Goal: Task Accomplishment & Management: Manage account settings

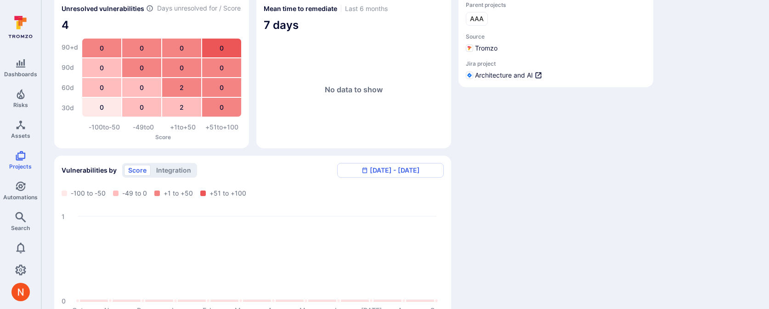
scroll to position [27, 0]
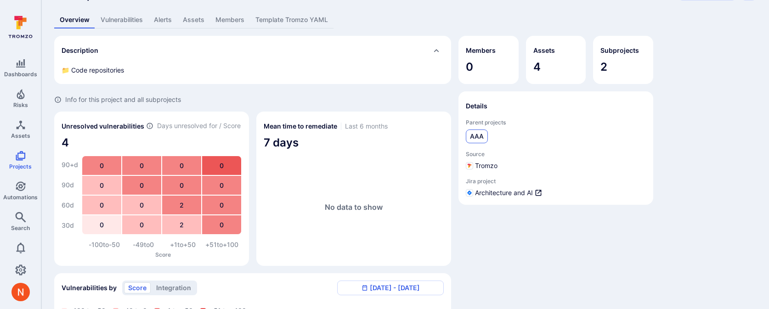
click at [476, 130] on link "AAA" at bounding box center [477, 136] width 22 height 14
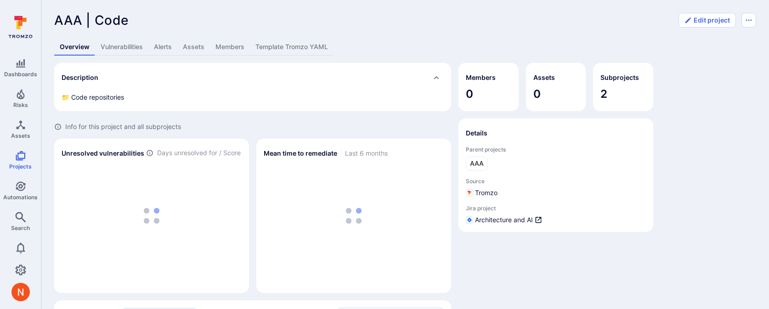
scroll to position [27, 0]
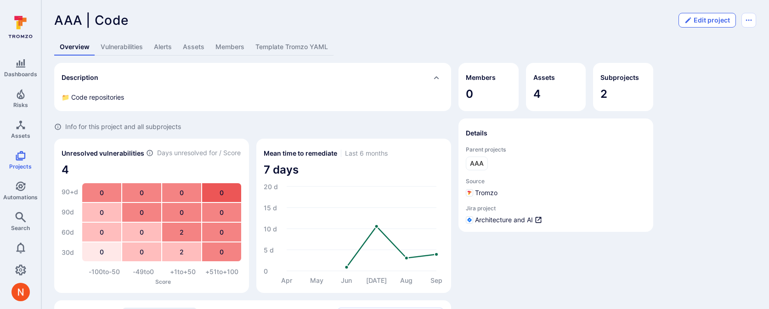
click at [703, 23] on button "Edit project" at bounding box center [706, 20] width 57 height 15
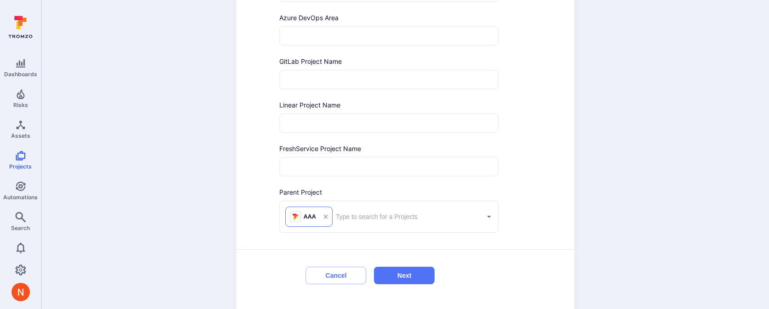
scroll to position [448, 0]
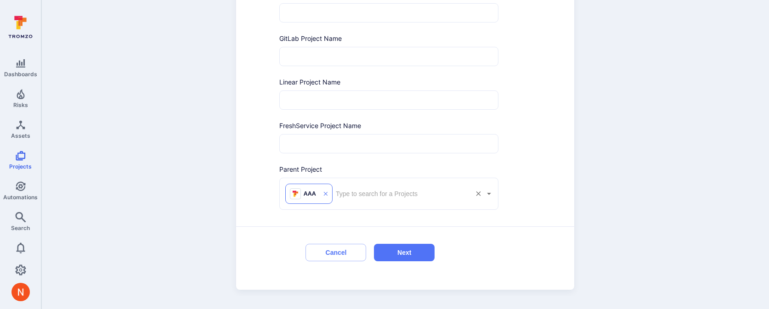
click at [326, 195] on icon at bounding box center [326, 194] width 4 height 4
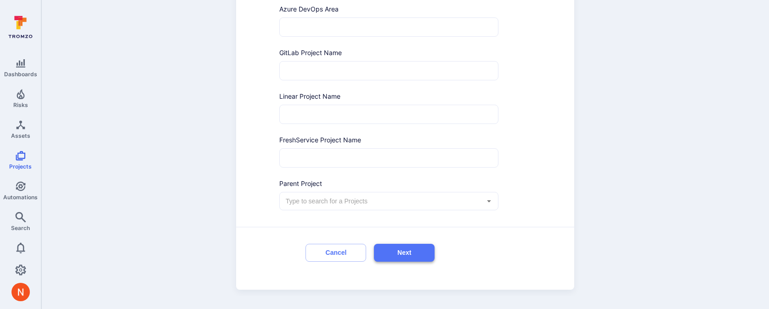
click at [418, 259] on button "Next" at bounding box center [404, 253] width 61 height 18
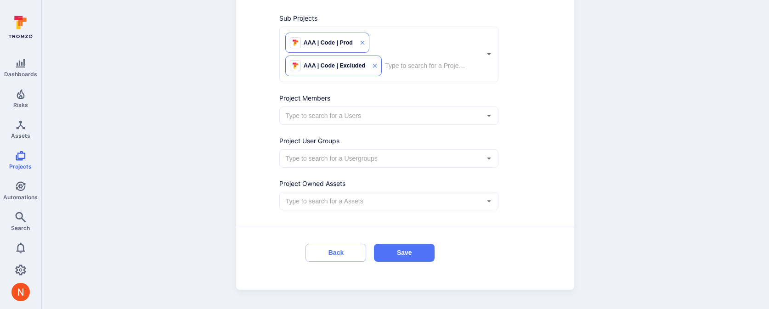
scroll to position [59, 0]
click at [416, 256] on button "Save" at bounding box center [404, 253] width 61 height 18
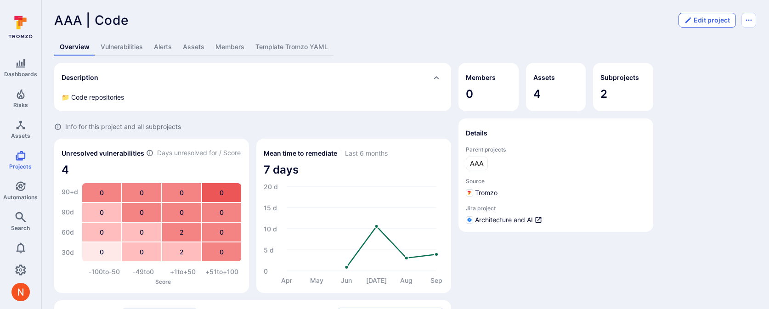
click at [704, 17] on button "Edit project" at bounding box center [706, 20] width 57 height 15
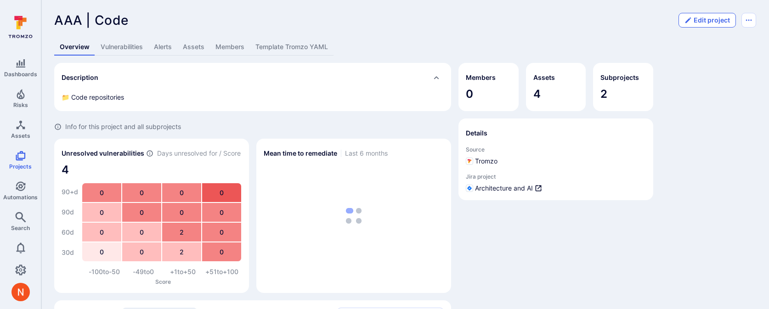
click at [704, 22] on button "Edit project" at bounding box center [706, 20] width 57 height 15
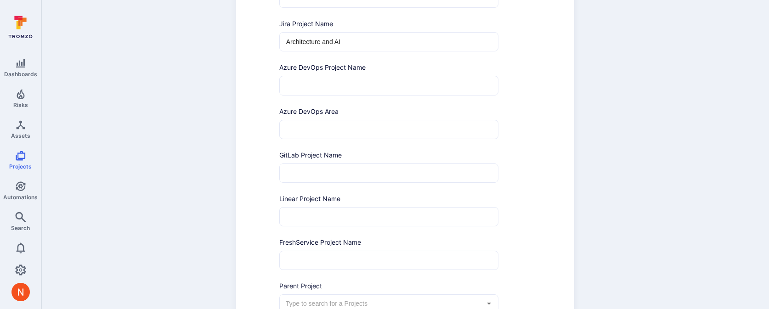
scroll to position [434, 0]
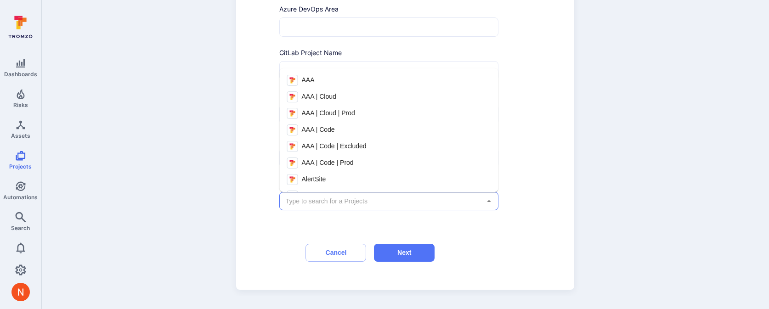
click at [367, 202] on input "text" at bounding box center [382, 201] width 197 height 9
click at [328, 84] on li "AAA" at bounding box center [389, 80] width 219 height 17
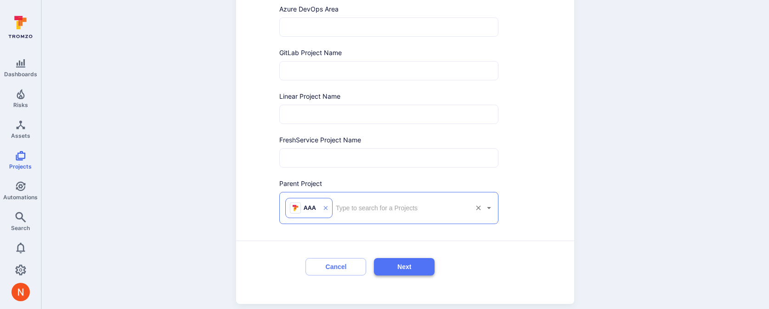
click at [397, 267] on button "Next" at bounding box center [404, 267] width 61 height 18
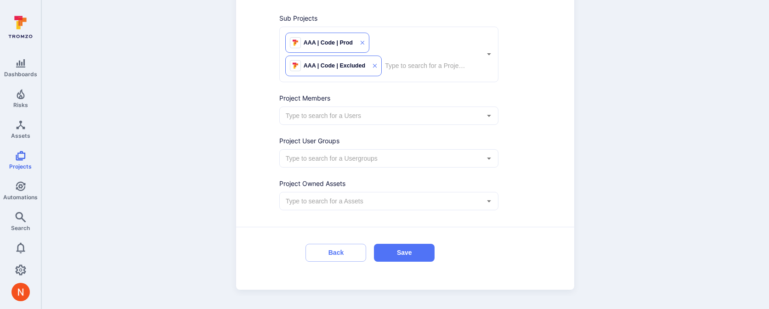
scroll to position [59, 0]
click at [394, 245] on button "Save" at bounding box center [404, 253] width 61 height 18
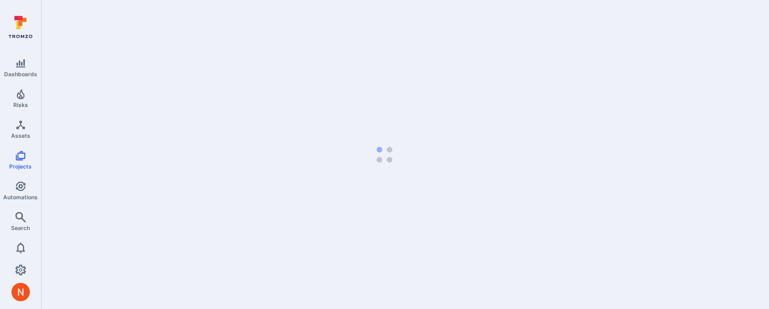
scroll to position [0, 0]
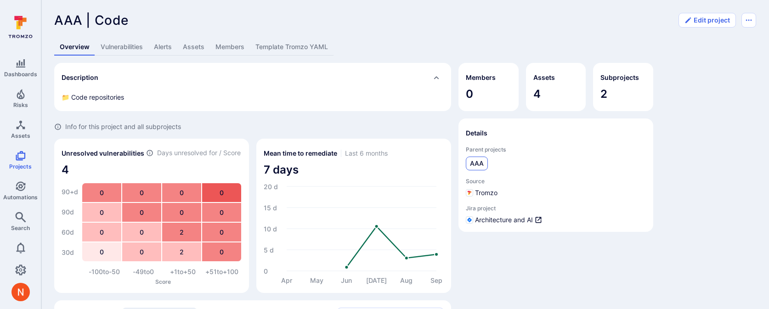
click at [475, 163] on span "AAA" at bounding box center [477, 163] width 14 height 9
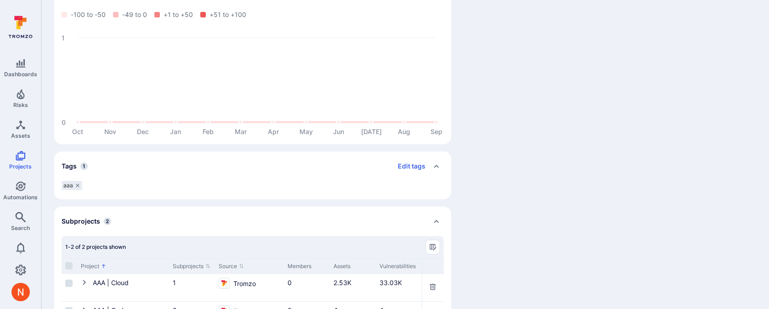
scroll to position [366, 0]
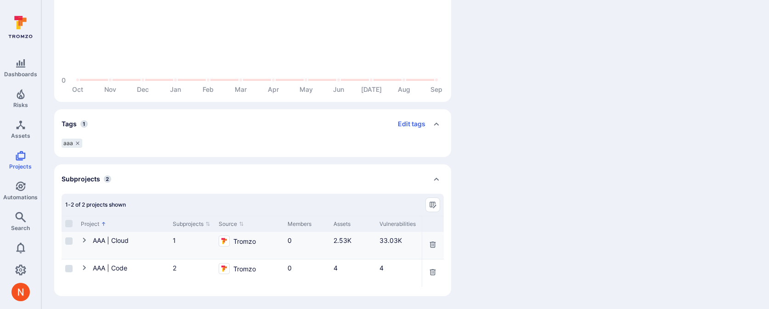
click at [84, 240] on icon "Cell for Project" at bounding box center [84, 239] width 7 height 7
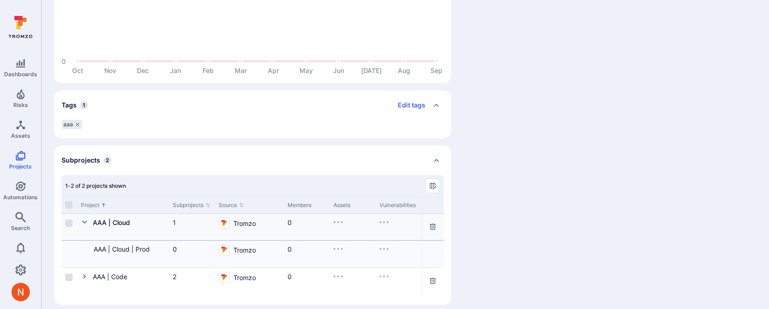
scroll to position [393, 0]
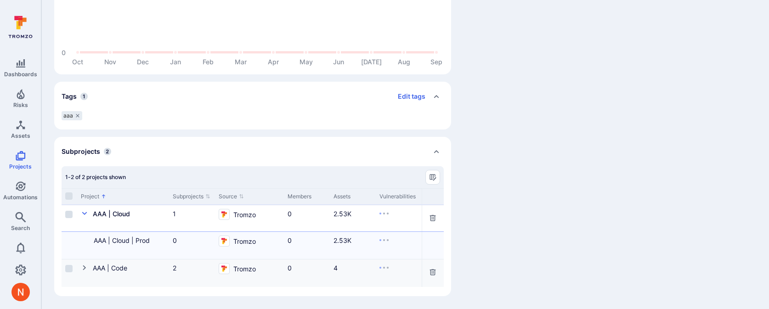
click at [87, 270] on icon "Cell for Project" at bounding box center [84, 267] width 7 height 7
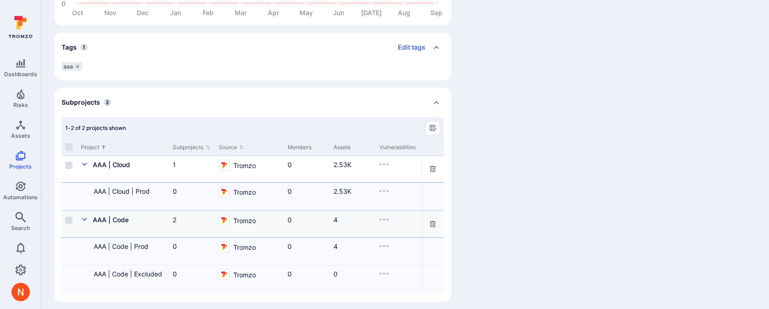
scroll to position [448, 0]
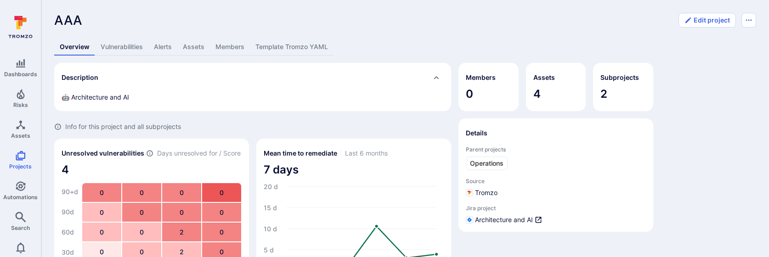
click at [272, 25] on div "AAA ... Show more" at bounding box center [363, 20] width 619 height 15
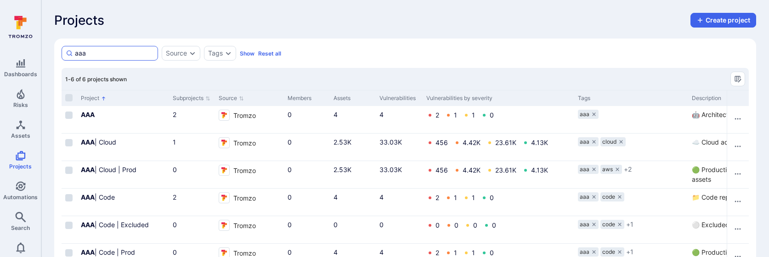
click at [101, 54] on input "aaa" at bounding box center [114, 53] width 79 height 9
type input "AAA"
click at [89, 113] on b "AAA" at bounding box center [88, 115] width 14 height 8
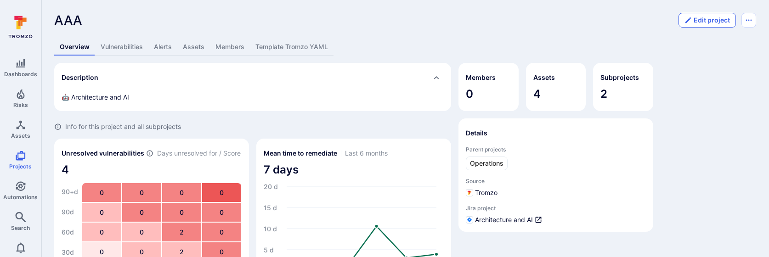
click at [716, 17] on button "Edit project" at bounding box center [706, 20] width 57 height 15
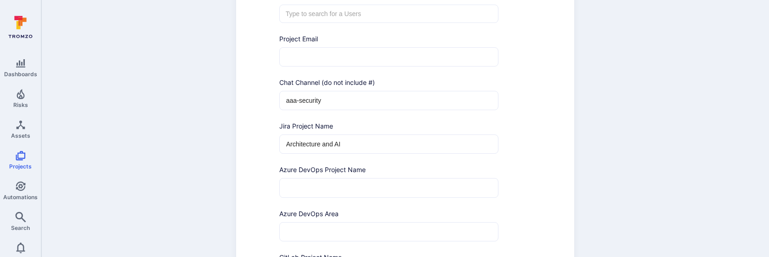
scroll to position [500, 0]
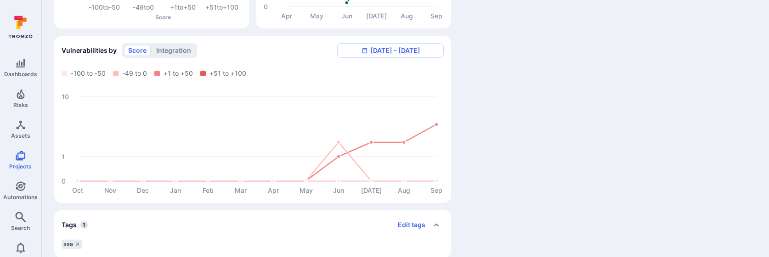
scroll to position [417, 0]
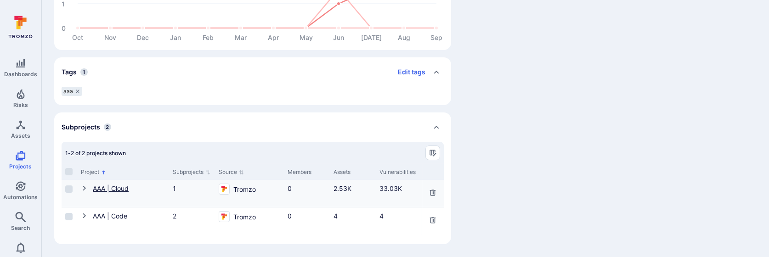
click at [115, 187] on link "AAA | Cloud" at bounding box center [111, 189] width 36 height 8
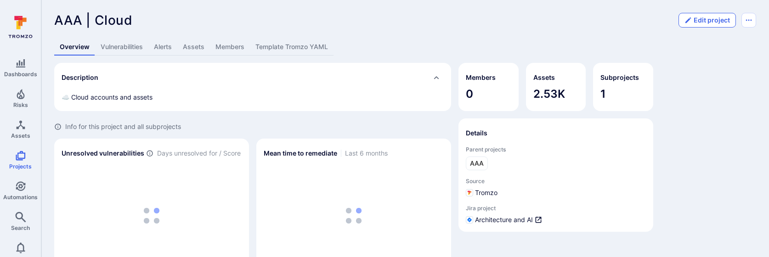
click at [710, 19] on button "Edit project" at bounding box center [706, 20] width 57 height 15
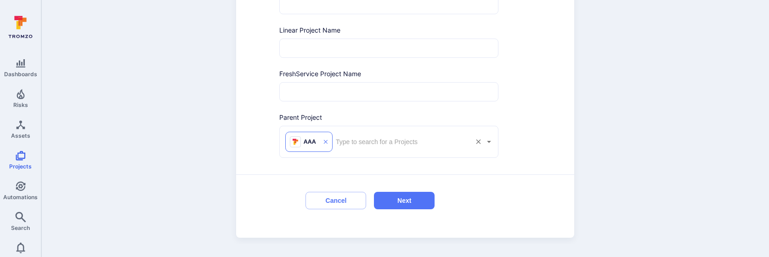
click at [327, 139] on icon at bounding box center [325, 142] width 5 height 12
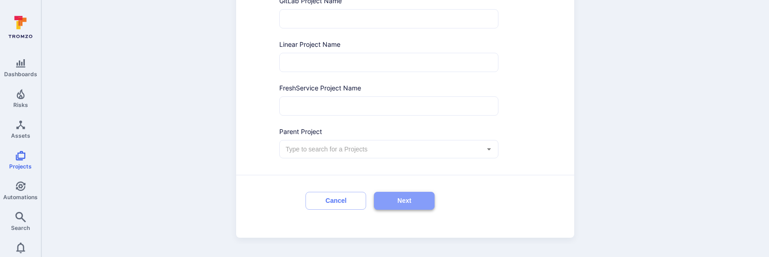
click at [389, 203] on button "Next" at bounding box center [404, 201] width 61 height 18
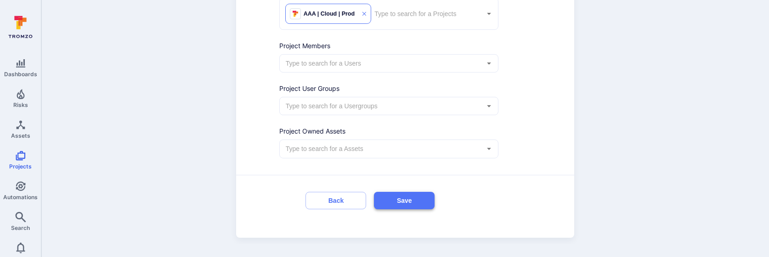
click at [391, 205] on button "Save" at bounding box center [404, 201] width 61 height 18
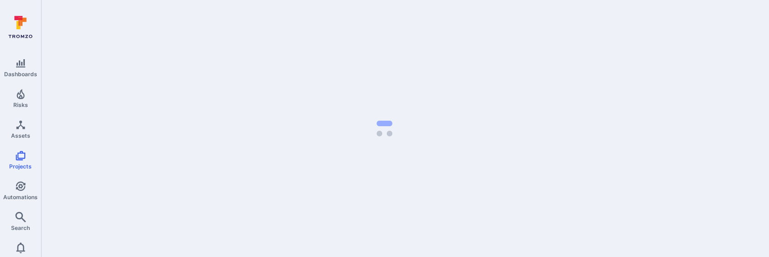
scroll to position [0, 0]
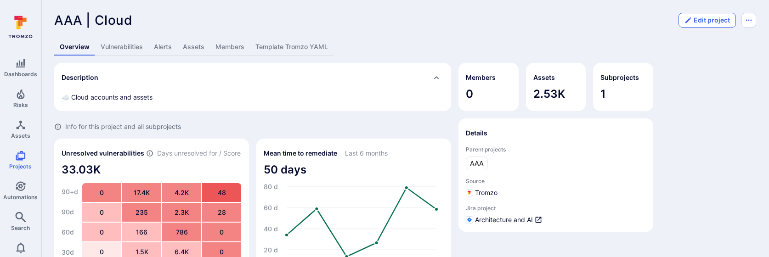
click at [706, 18] on button "Edit project" at bounding box center [706, 20] width 57 height 15
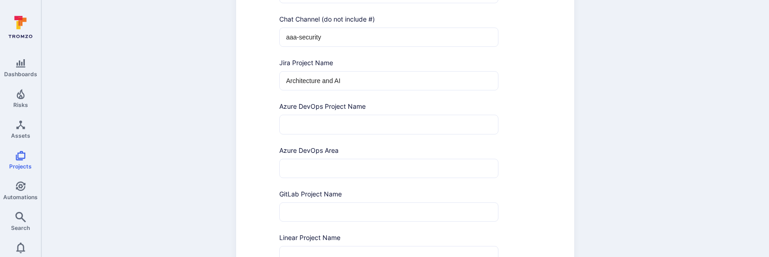
scroll to position [500, 0]
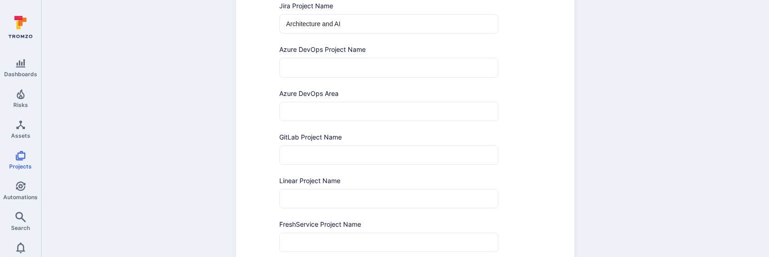
scroll to position [419, 0]
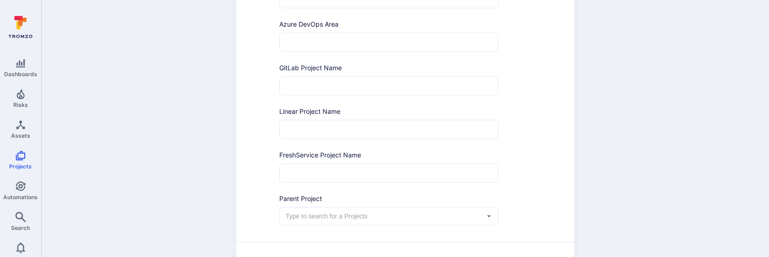
click at [322, 218] on input "text" at bounding box center [382, 216] width 197 height 9
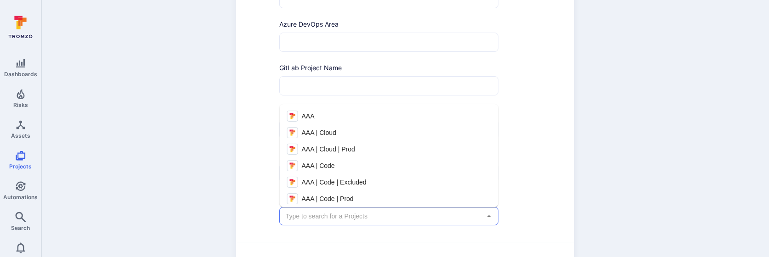
click at [326, 119] on li "AAA" at bounding box center [389, 116] width 219 height 17
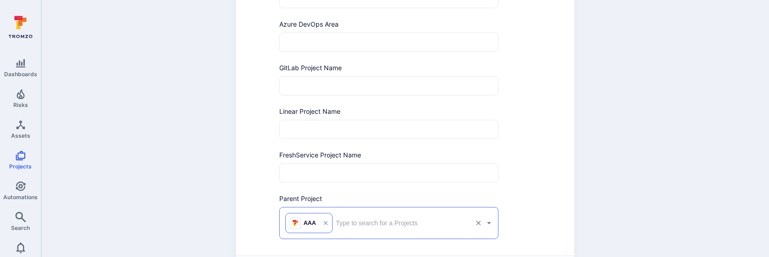
scroll to position [500, 0]
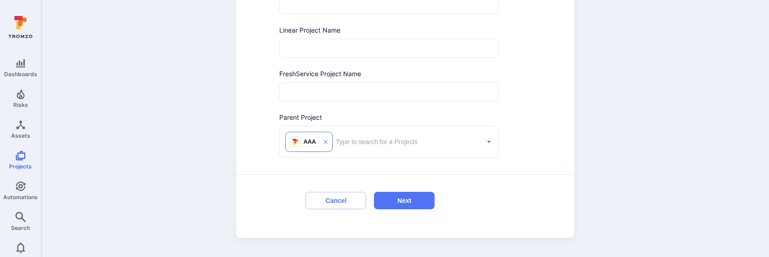
drag, startPoint x: 381, startPoint y: 195, endPoint x: 381, endPoint y: 121, distance: 73.5
click at [327, 142] on icon at bounding box center [325, 142] width 5 height 12
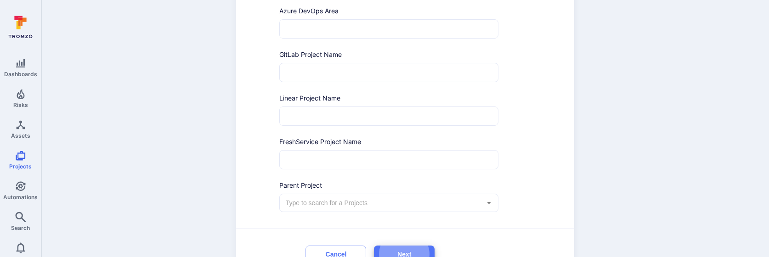
scroll to position [455, 0]
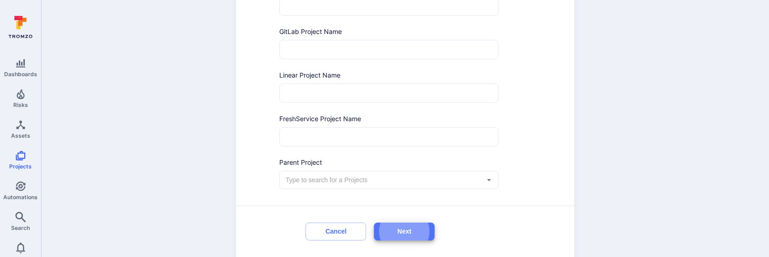
click at [310, 182] on input "text" at bounding box center [382, 179] width 197 height 9
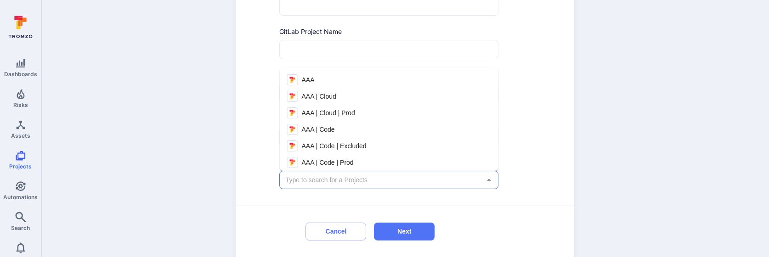
click at [316, 84] on li "AAA" at bounding box center [389, 80] width 219 height 17
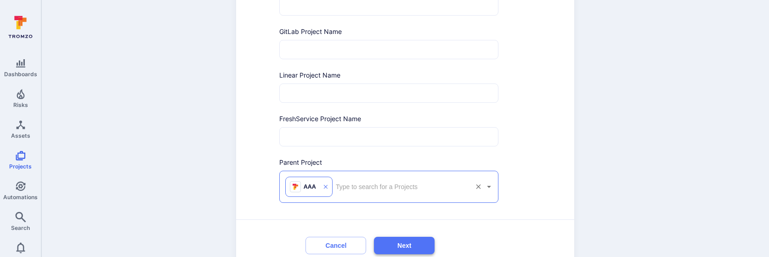
click at [399, 247] on button "Next" at bounding box center [404, 246] width 61 height 18
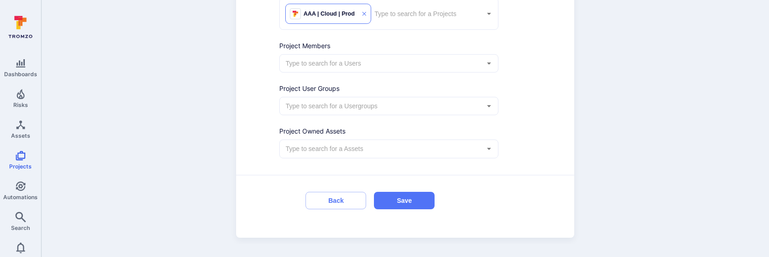
scroll to position [88, 0]
click at [396, 204] on button "Save" at bounding box center [404, 201] width 61 height 18
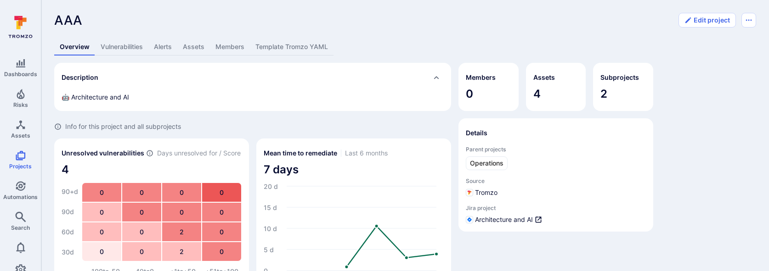
click at [123, 46] on link "Vulnerabilities" at bounding box center [121, 47] width 53 height 17
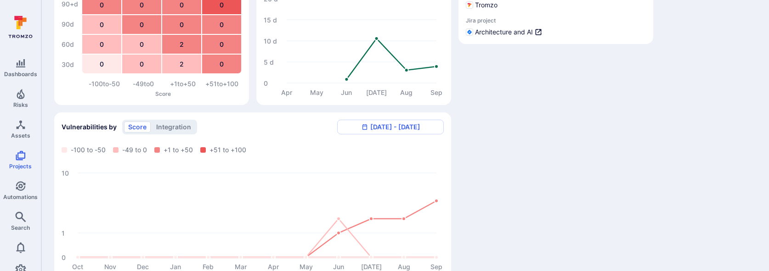
scroll to position [403, 0]
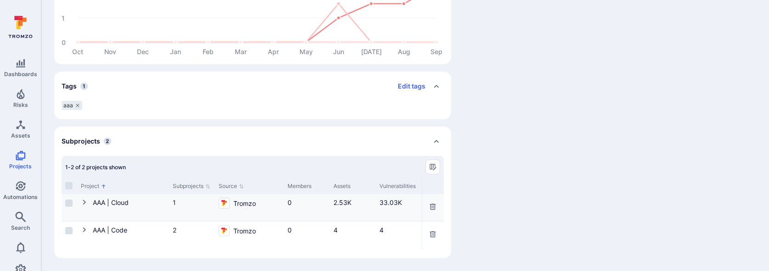
click at [83, 200] on icon "Cell for Project" at bounding box center [84, 202] width 7 height 7
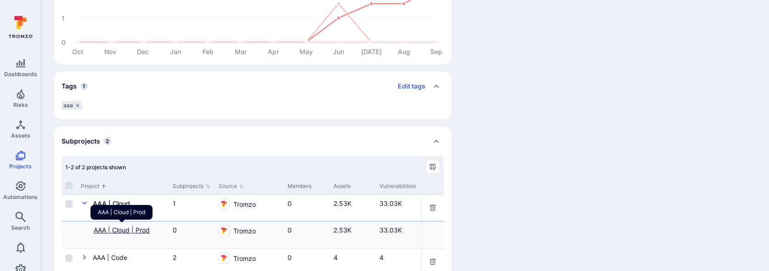
click at [124, 230] on link "AAA | Cloud | Prod" at bounding box center [122, 230] width 56 height 8
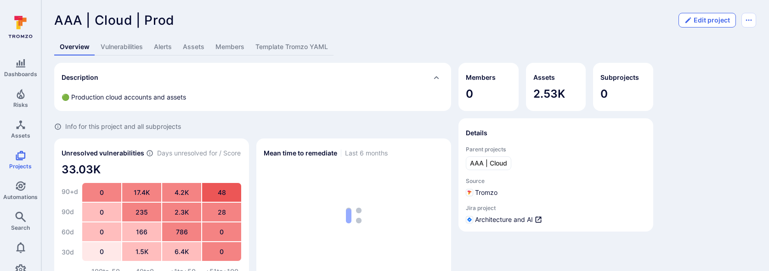
click at [703, 18] on button "Edit project" at bounding box center [706, 20] width 57 height 15
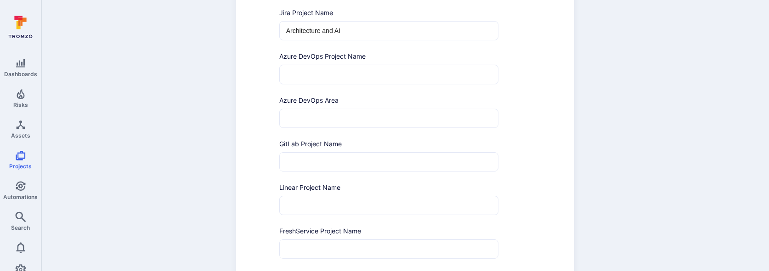
scroll to position [486, 0]
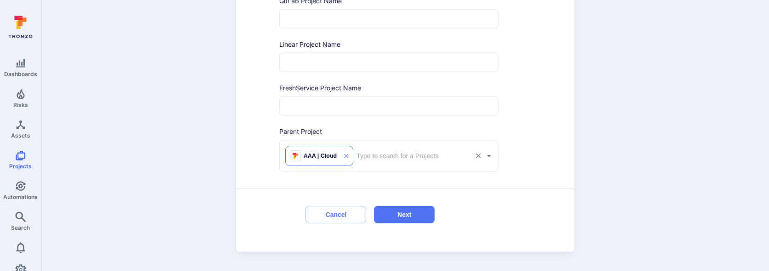
click at [348, 158] on icon at bounding box center [346, 156] width 5 height 12
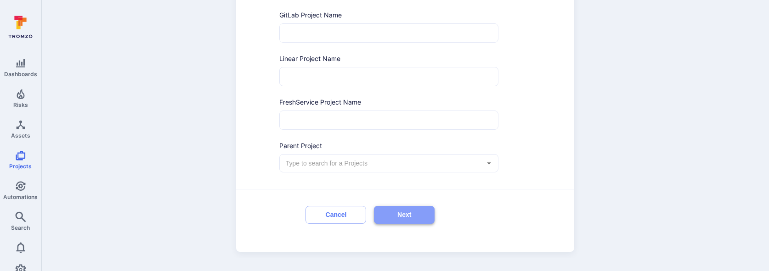
click at [387, 214] on button "Next" at bounding box center [404, 215] width 61 height 18
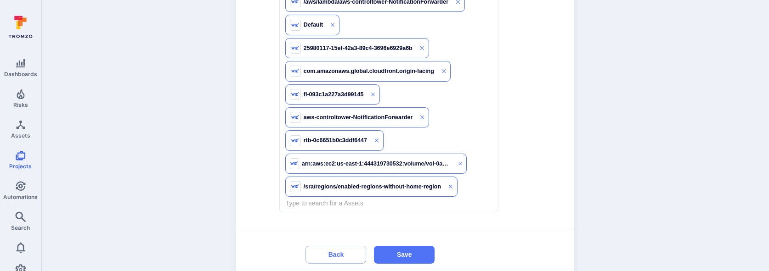
scroll to position [2189, 0]
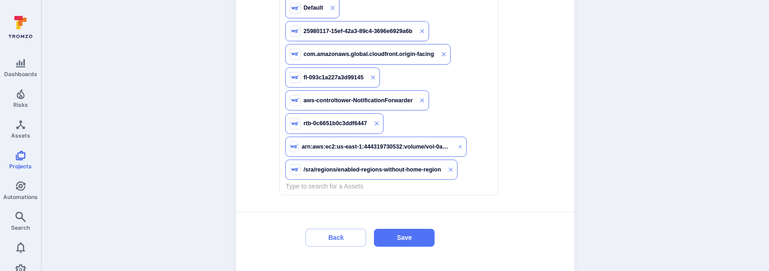
click at [397, 218] on div "Back Save" at bounding box center [367, 234] width 204 height 33
click at [395, 229] on button "Save" at bounding box center [404, 238] width 61 height 18
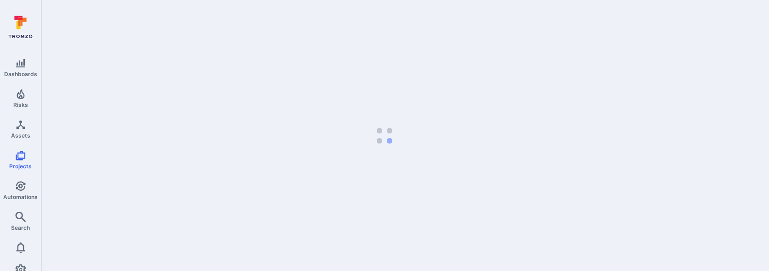
scroll to position [0, 0]
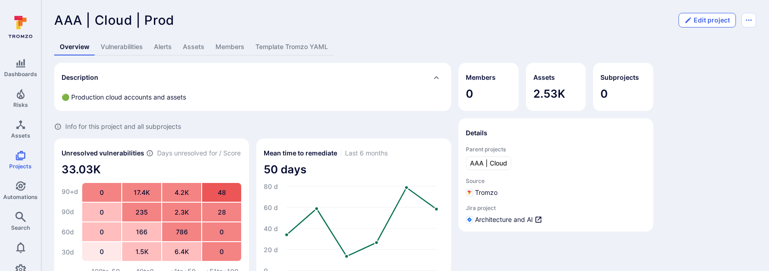
click at [694, 18] on button "Edit project" at bounding box center [706, 20] width 57 height 15
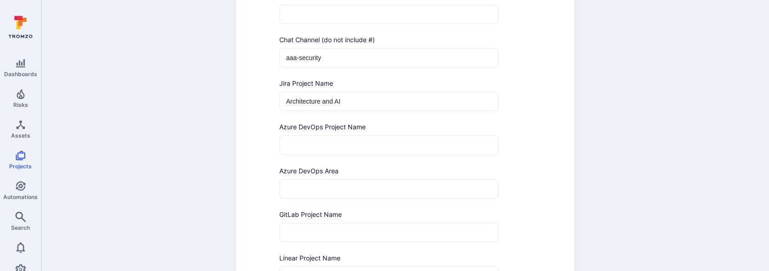
scroll to position [486, 0]
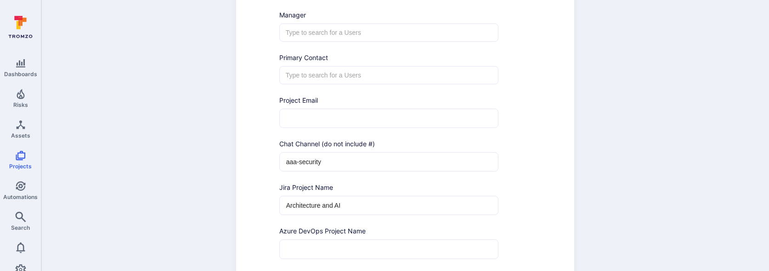
scroll to position [472, 0]
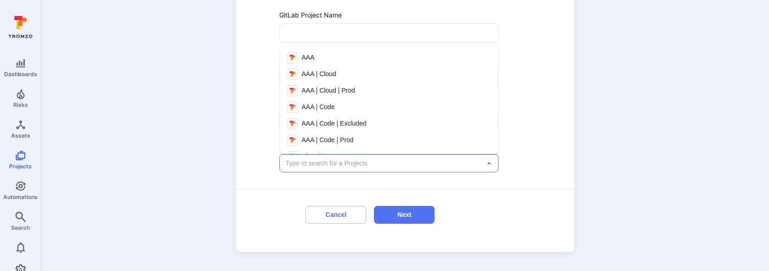
click at [332, 166] on input "text" at bounding box center [382, 163] width 197 height 9
click at [343, 78] on li "AAA | Cloud" at bounding box center [389, 74] width 219 height 17
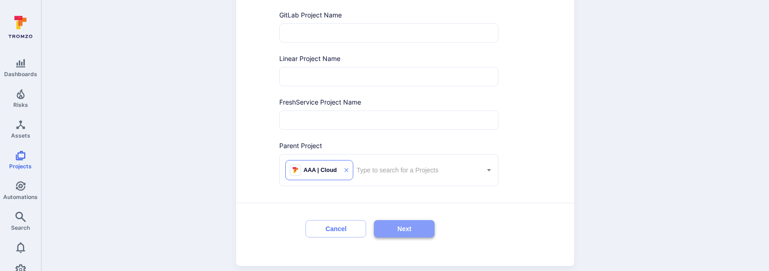
click at [408, 229] on button "Next" at bounding box center [404, 229] width 61 height 18
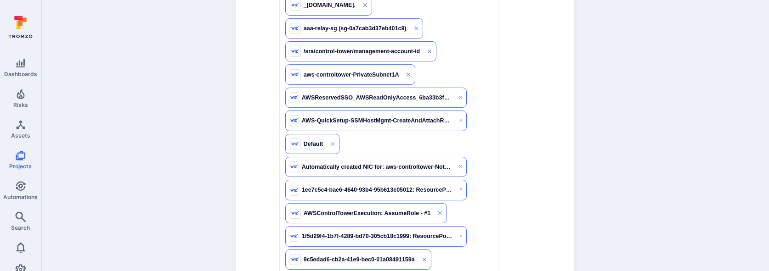
scroll to position [2281, 0]
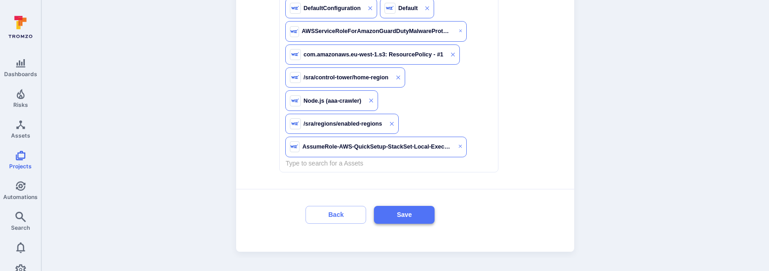
click at [414, 220] on button "Save" at bounding box center [404, 215] width 61 height 18
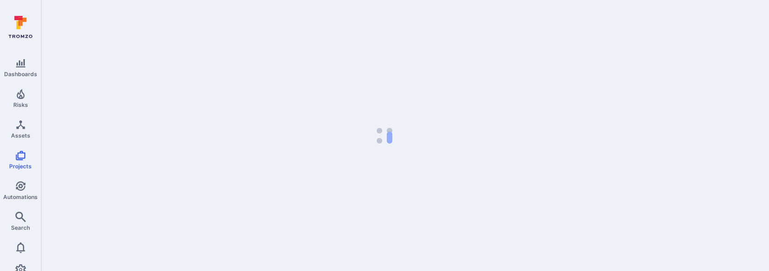
scroll to position [0, 0]
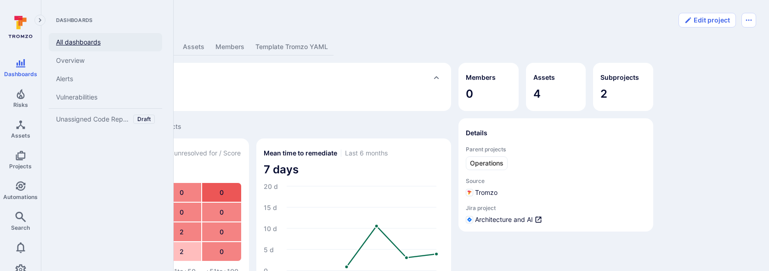
click at [88, 46] on link "All dashboards" at bounding box center [105, 42] width 113 height 18
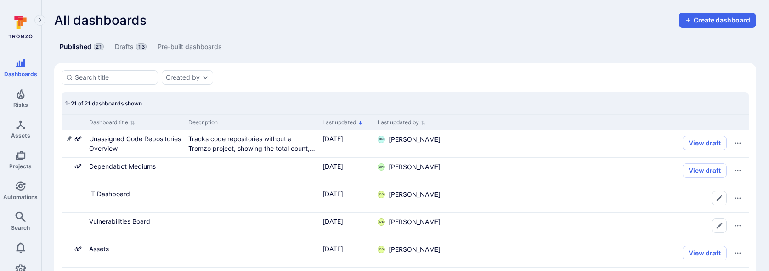
click at [122, 43] on link "Drafts 13" at bounding box center [130, 47] width 42 height 17
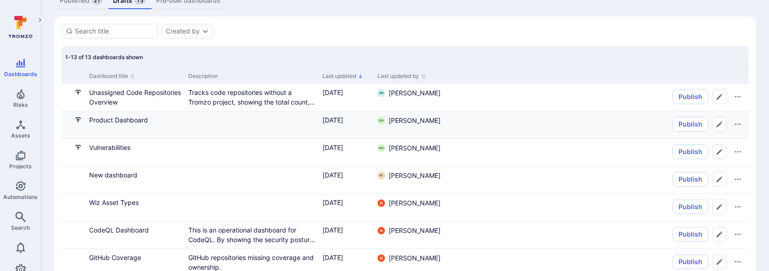
scroll to position [64, 0]
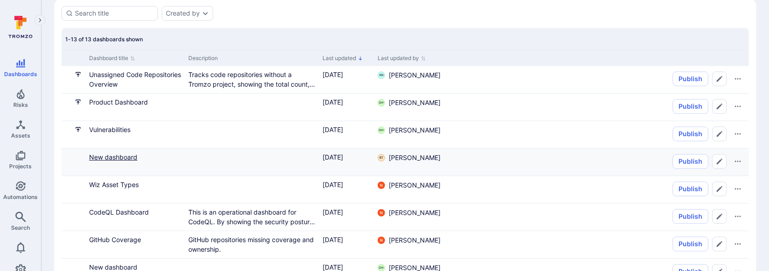
click at [118, 157] on link "New dashboard" at bounding box center [113, 157] width 48 height 8
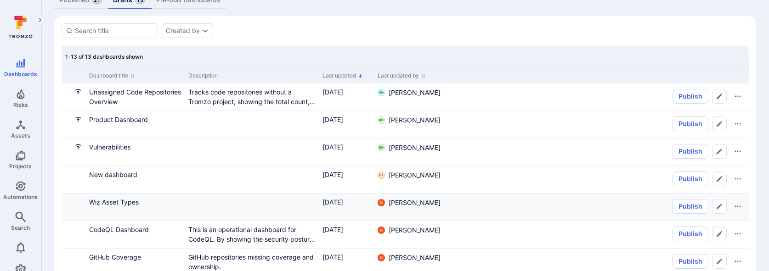
scroll to position [61, 0]
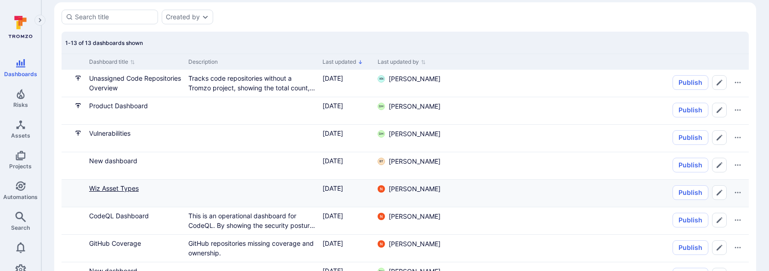
click at [121, 186] on link "Wiz Asset Types" at bounding box center [114, 189] width 50 height 8
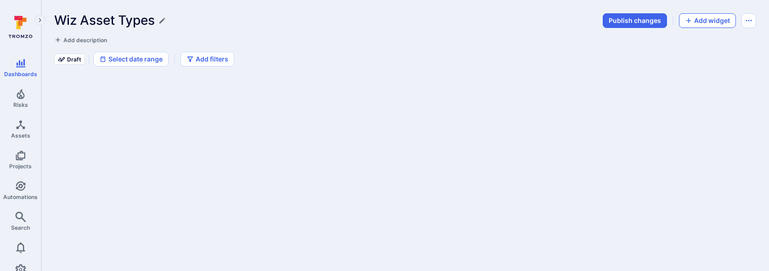
click at [700, 13] on button "Add widget" at bounding box center [707, 20] width 57 height 15
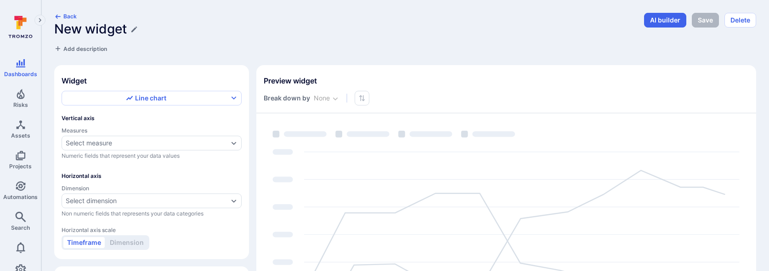
click at [140, 89] on section "Widget Line chart Vertical axis Measures Select measure Numeric fields that rep…" at bounding box center [151, 162] width 195 height 194
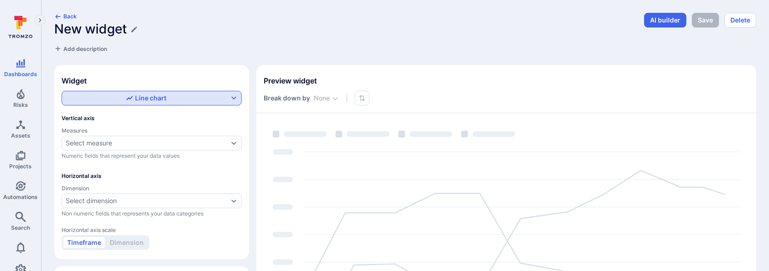
click at [139, 93] on button "Line chart" at bounding box center [152, 98] width 180 height 15
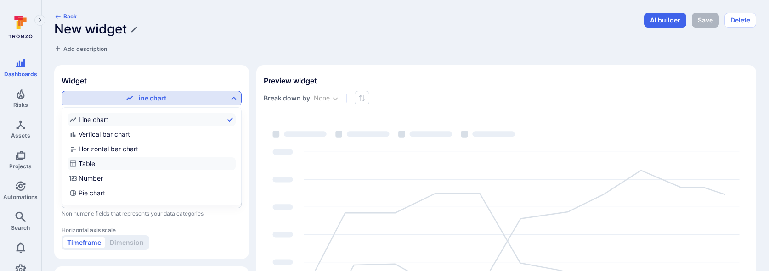
click at [103, 165] on label "Table" at bounding box center [152, 164] width 168 height 13
click at [234, 164] on input "Table" at bounding box center [234, 164] width 0 height 0
checkbox input "true"
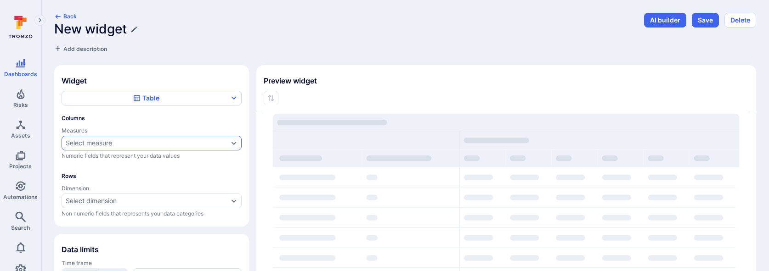
click at [108, 141] on div "Select measure" at bounding box center [89, 143] width 46 height 7
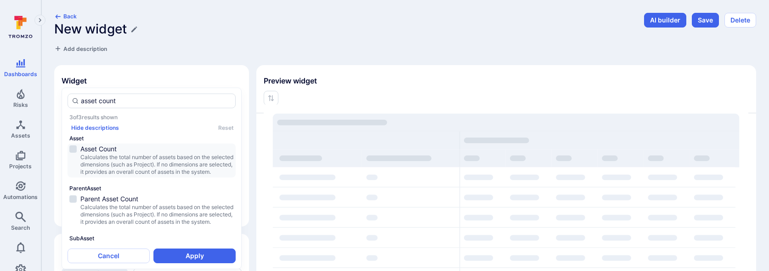
click at [111, 172] on span "Calculates the total number of assets based on the selected dimensions (such as…" at bounding box center [156, 165] width 153 height 22
type input "asset count"
click at [168, 253] on button "Apply" at bounding box center [194, 256] width 82 height 15
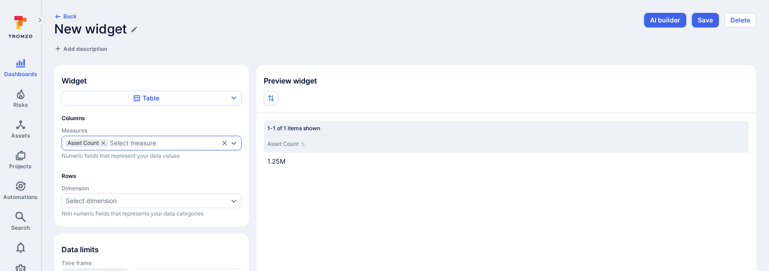
click at [129, 145] on div "Select measure" at bounding box center [133, 143] width 46 height 7
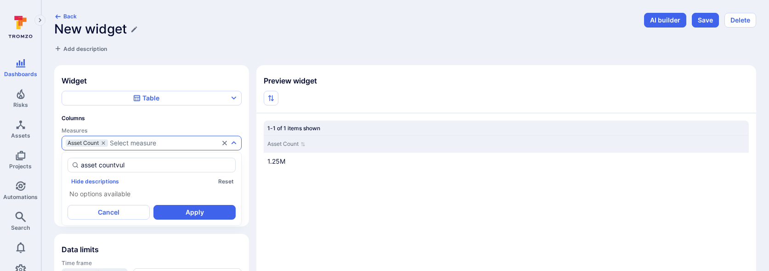
type input "asset countvuln"
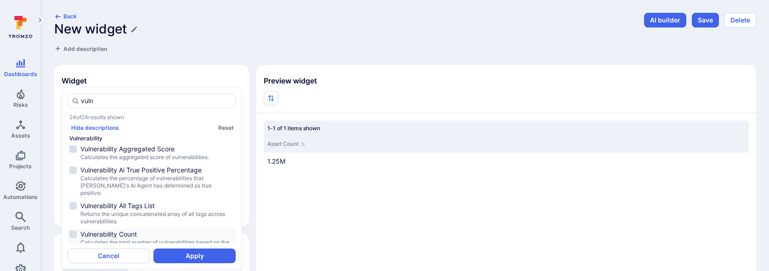
click at [130, 230] on span "Vulnerability Count" at bounding box center [156, 234] width 153 height 9
type input "vuln"
click at [169, 253] on button "Apply" at bounding box center [194, 256] width 82 height 15
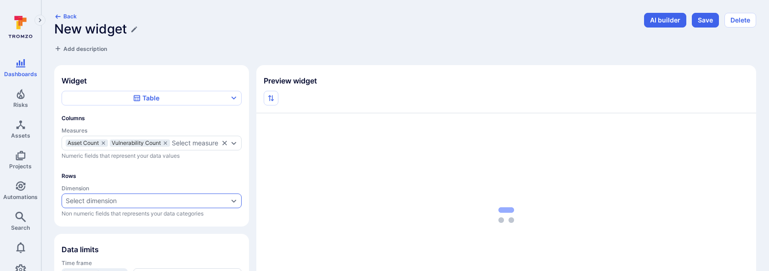
click at [115, 205] on div "Select dimension" at bounding box center [91, 200] width 51 height 7
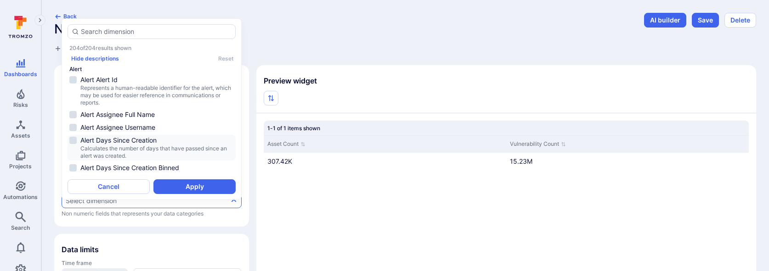
scroll to position [6, 0]
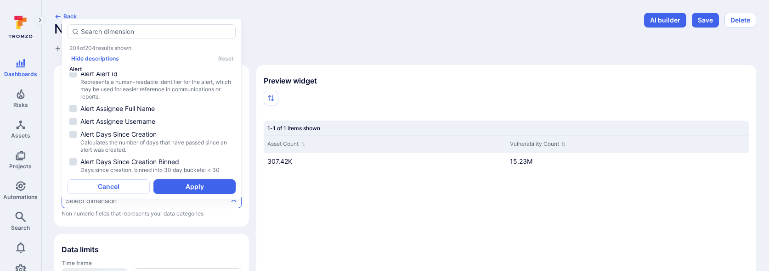
click at [251, 170] on div "Widget Table Columns Measures Asset Count Vulnerability Count Select measure Nu…" at bounding box center [405, 223] width 702 height 317
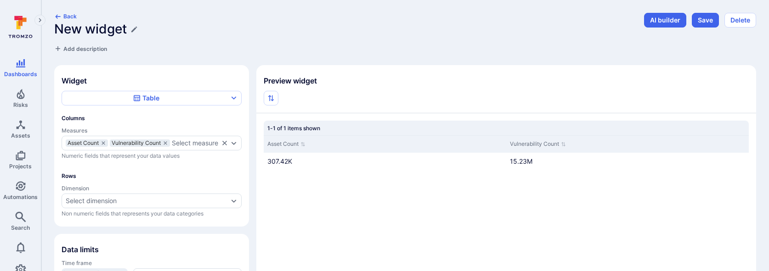
scroll to position [131, 0]
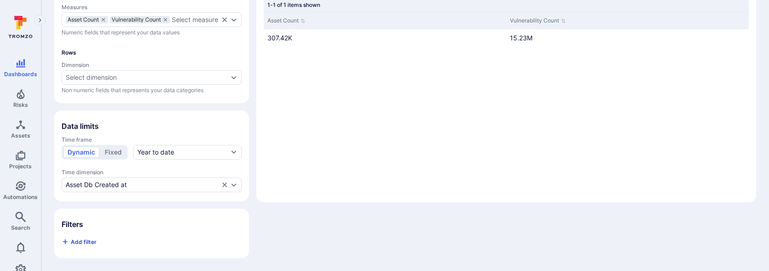
click at [82, 239] on span "Add filter" at bounding box center [84, 242] width 26 height 7
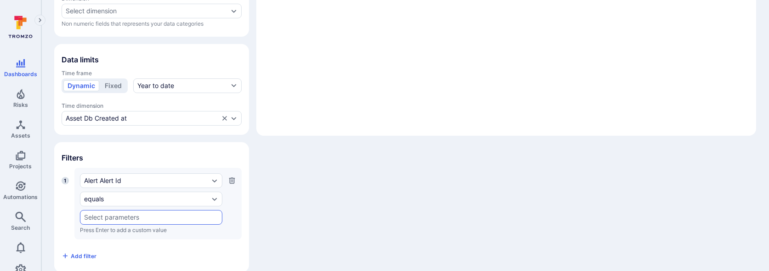
scroll to position [212, 0]
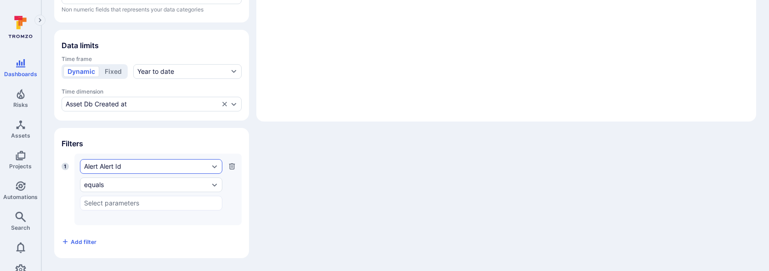
click at [107, 168] on div "Alert Alert Id" at bounding box center [146, 166] width 125 height 7
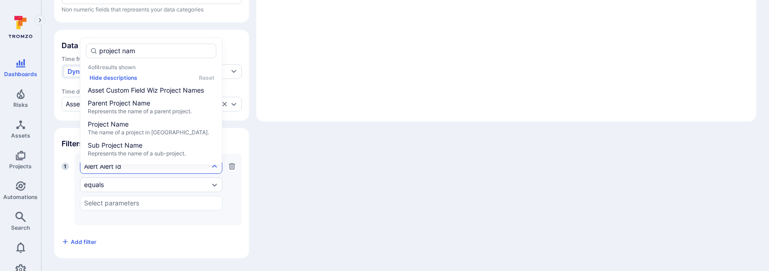
type input "project name"
click at [141, 120] on span "Project Name" at bounding box center [151, 124] width 127 height 9
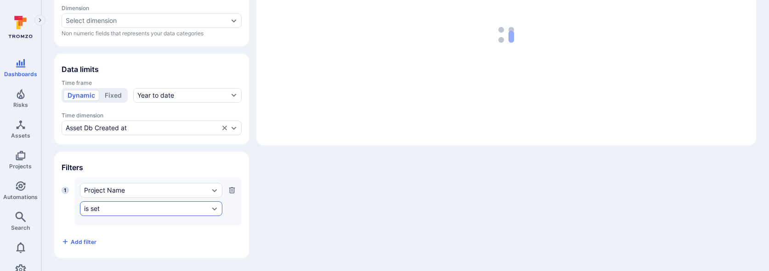
click at [115, 214] on div "is set" at bounding box center [151, 209] width 142 height 15
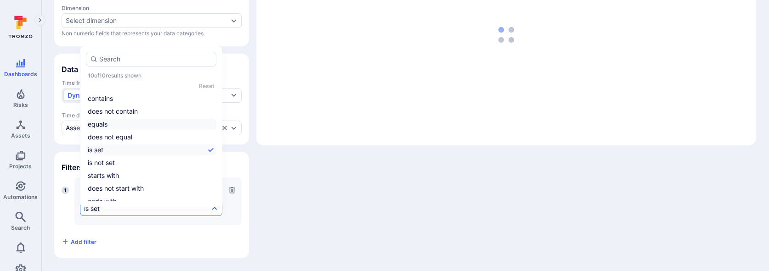
click at [117, 119] on li "equals" at bounding box center [151, 124] width 130 height 11
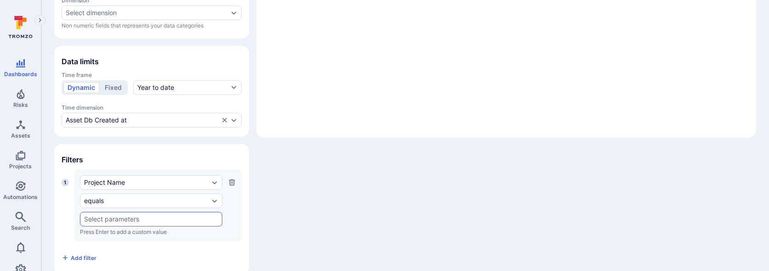
click at [100, 223] on input "text" at bounding box center [151, 219] width 134 height 7
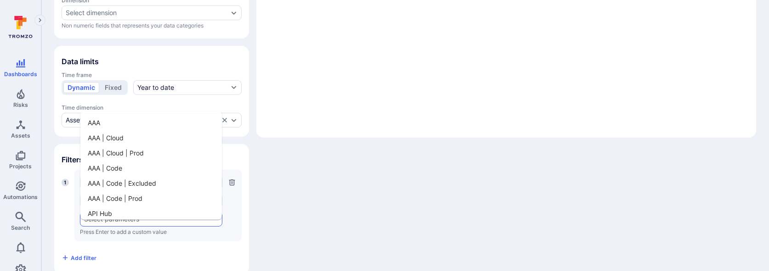
click at [113, 124] on li "AAA" at bounding box center [150, 122] width 141 height 15
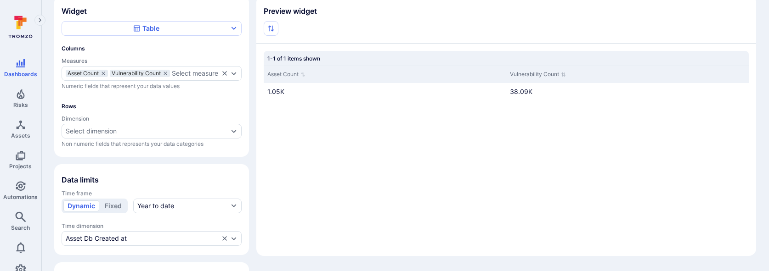
scroll to position [83, 0]
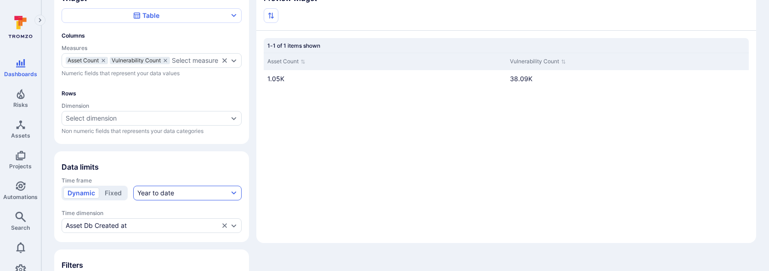
click at [186, 201] on button "Year to date" at bounding box center [187, 193] width 108 height 15
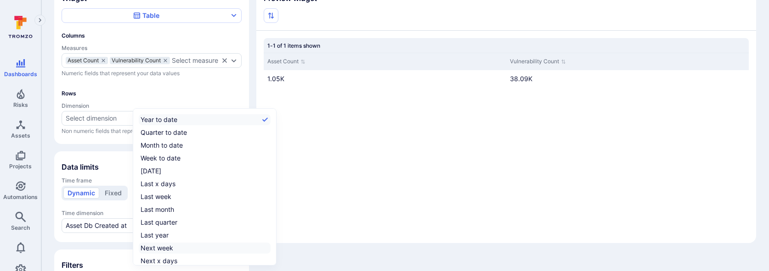
scroll to position [14, 0]
click at [160, 260] on div "All time" at bounding box center [152, 259] width 22 height 9
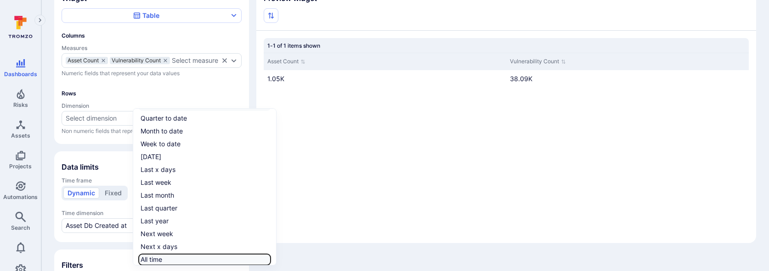
click at [269, 260] on input "All time" at bounding box center [269, 260] width 0 height 0
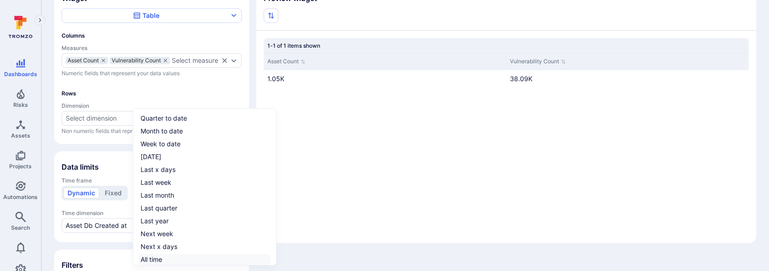
checkbox input "true"
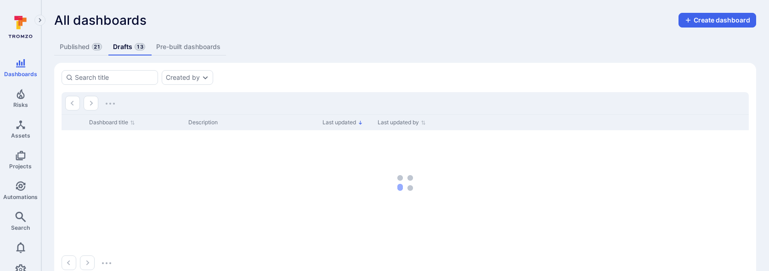
scroll to position [19, 0]
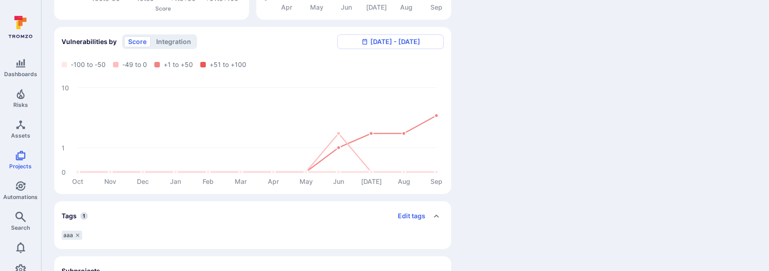
scroll to position [310, 0]
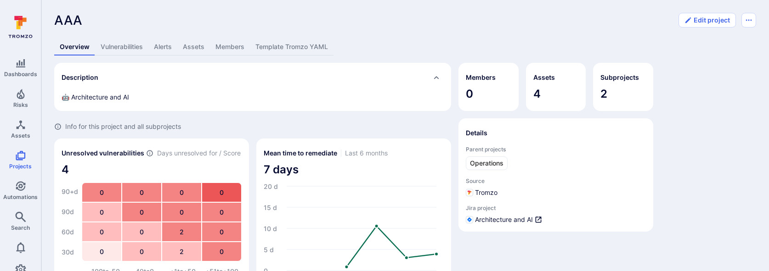
scroll to position [403, 0]
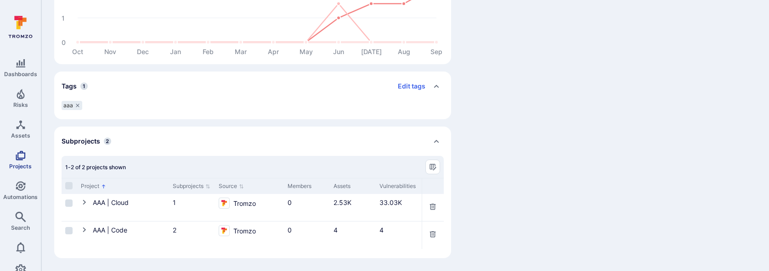
click at [17, 152] on icon "Projects" at bounding box center [21, 156] width 10 height 10
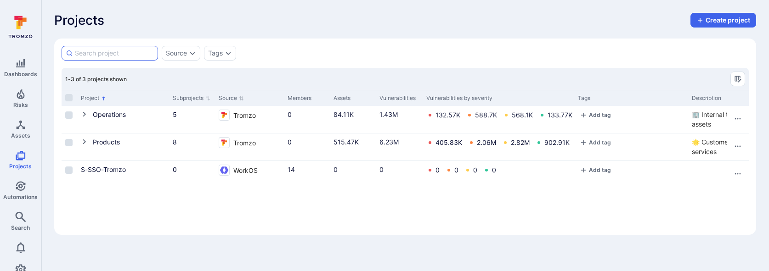
click at [120, 57] on input at bounding box center [114, 53] width 79 height 9
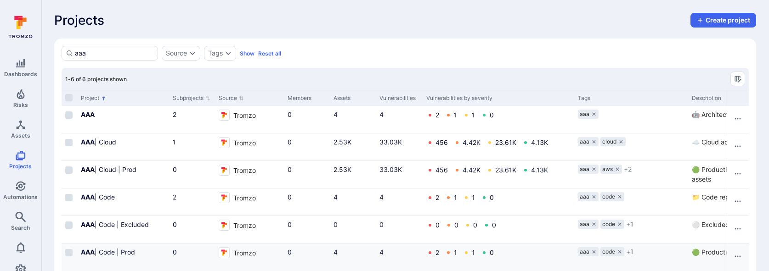
type input "aaa"
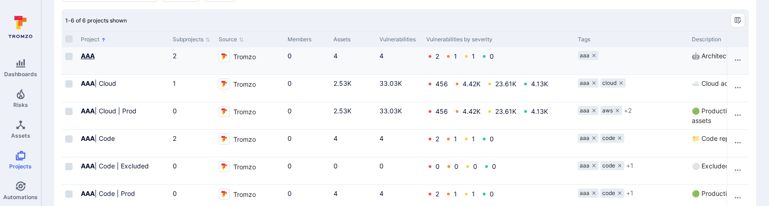
scroll to position [50, 0]
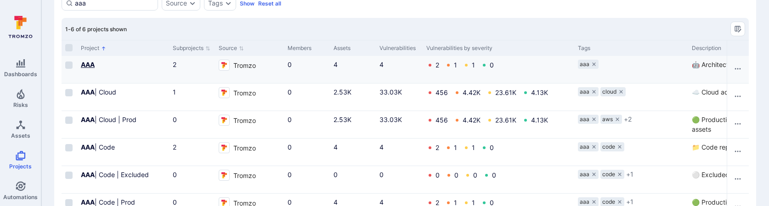
click at [89, 61] on b "AAA" at bounding box center [88, 65] width 14 height 8
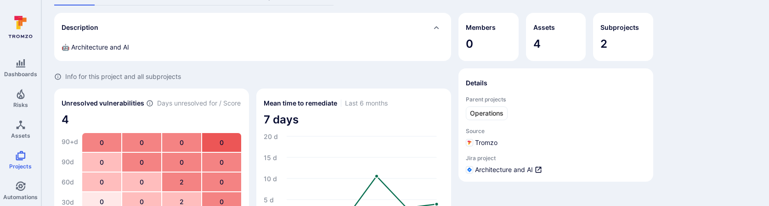
scroll to position [21, 0]
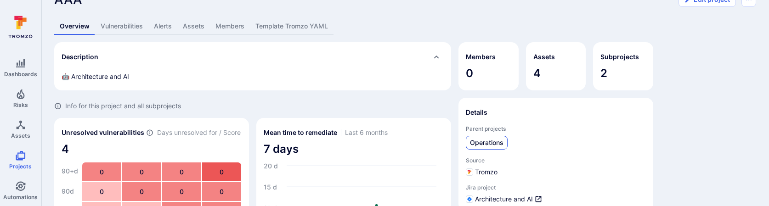
click at [484, 141] on span "Operations" at bounding box center [487, 142] width 34 height 9
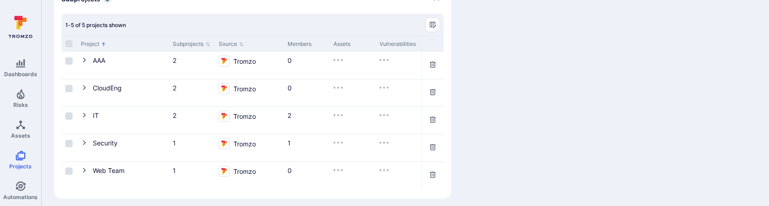
scroll to position [533, 0]
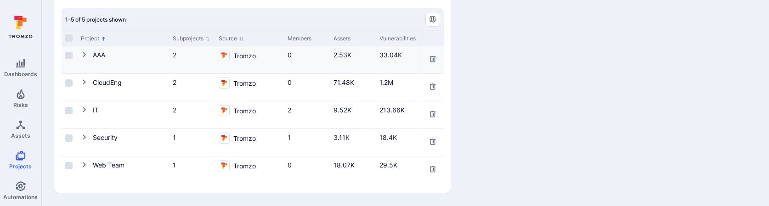
click at [96, 56] on link "AAA" at bounding box center [99, 55] width 12 height 8
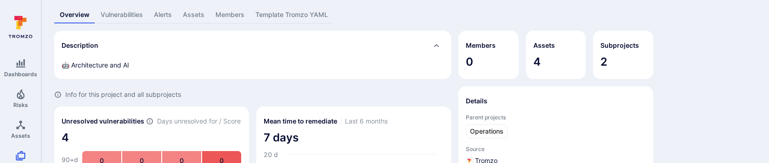
scroll to position [33, 0]
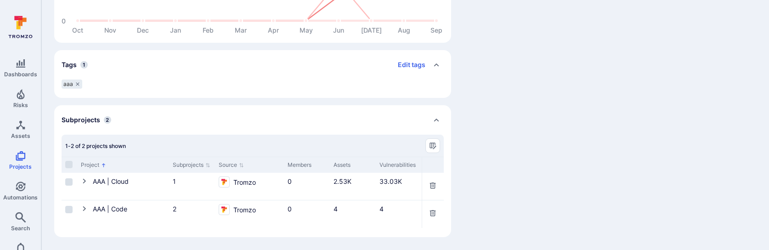
scroll to position [422, 0]
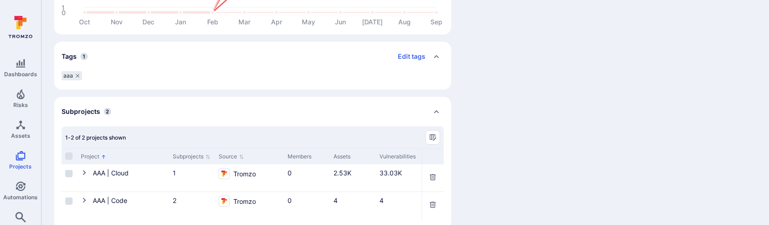
scroll to position [450, 0]
